Goal: Find contact information: Find contact information

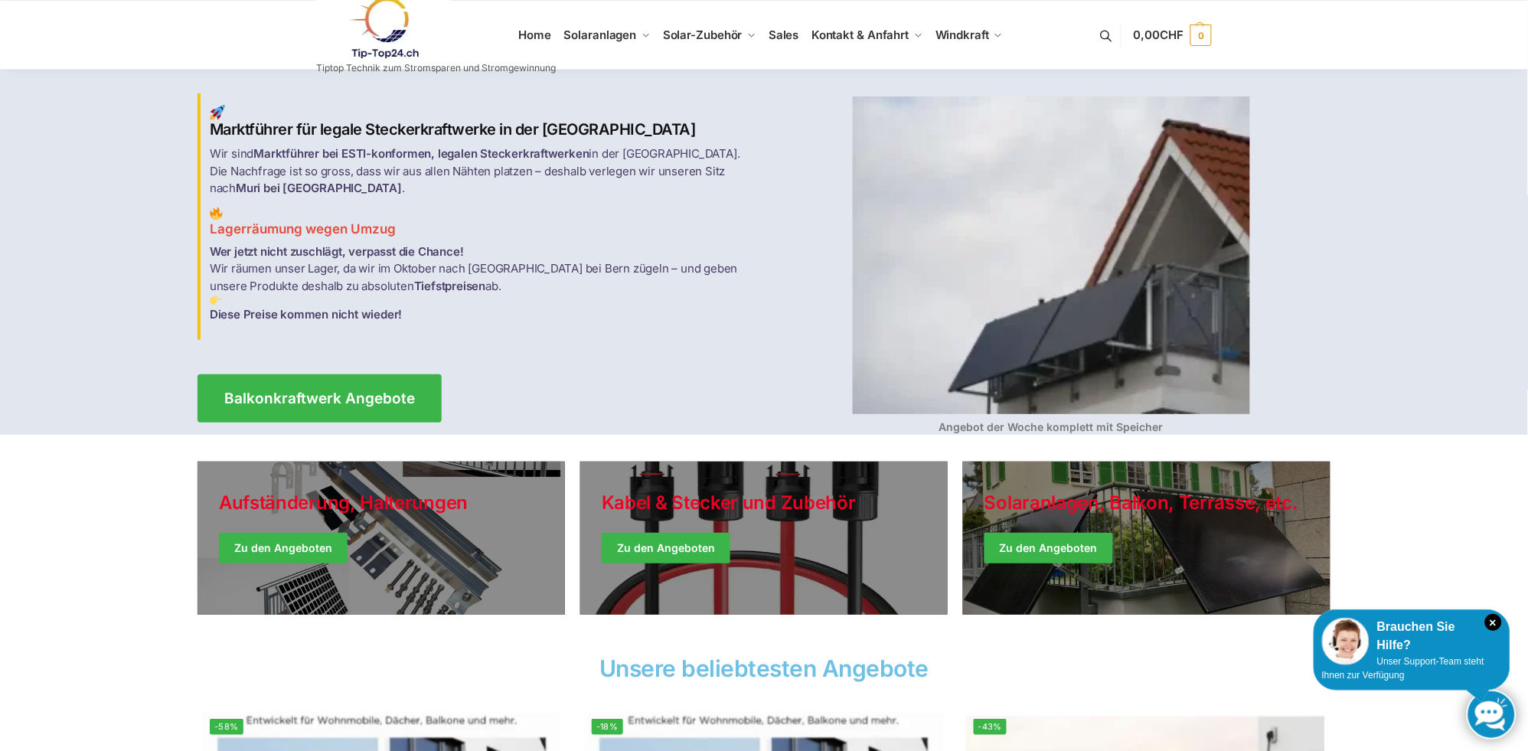
click at [540, 36] on link at bounding box center [436, 28] width 240 height 62
click at [832, 35] on span "Kontakt & Anfahrt" at bounding box center [859, 35] width 97 height 15
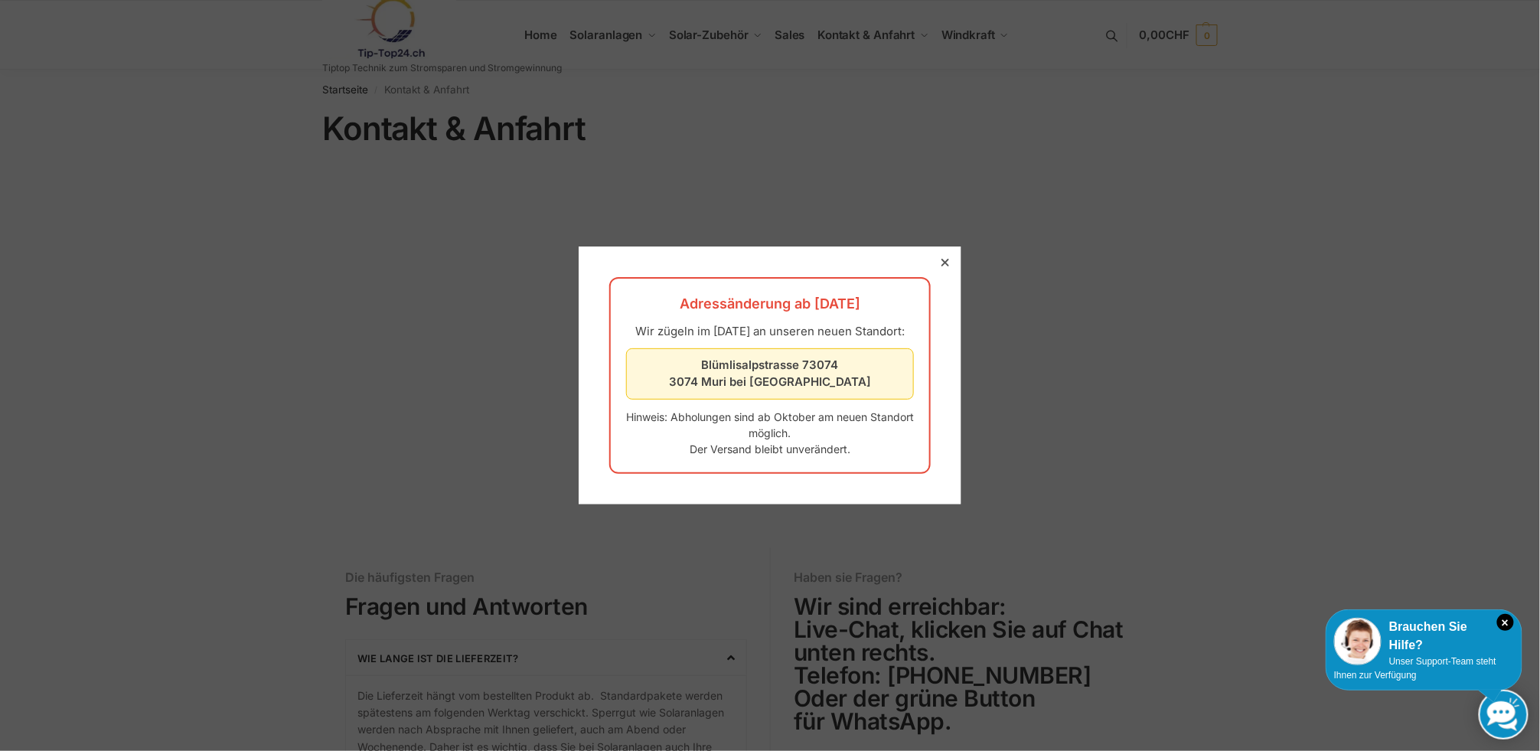
click at [941, 259] on icon at bounding box center [945, 263] width 8 height 8
